Goal: Task Accomplishment & Management: Manage account settings

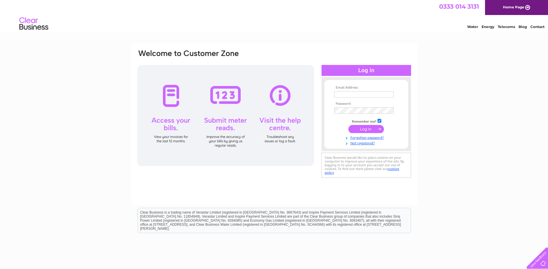
type input "yates.lin@gmail.com"
click at [363, 129] on input "submit" at bounding box center [366, 129] width 36 height 8
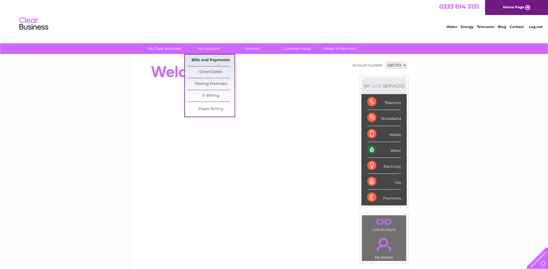
click at [205, 58] on link "Bills and Payments" at bounding box center [211, 61] width 48 height 12
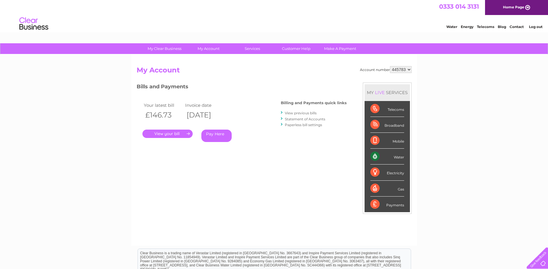
click at [167, 135] on link "." at bounding box center [167, 134] width 50 height 8
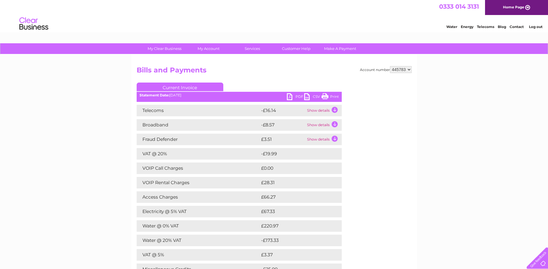
click at [298, 96] on link "PDF" at bounding box center [295, 97] width 17 height 8
